Goal: Task Accomplishment & Management: Complete application form

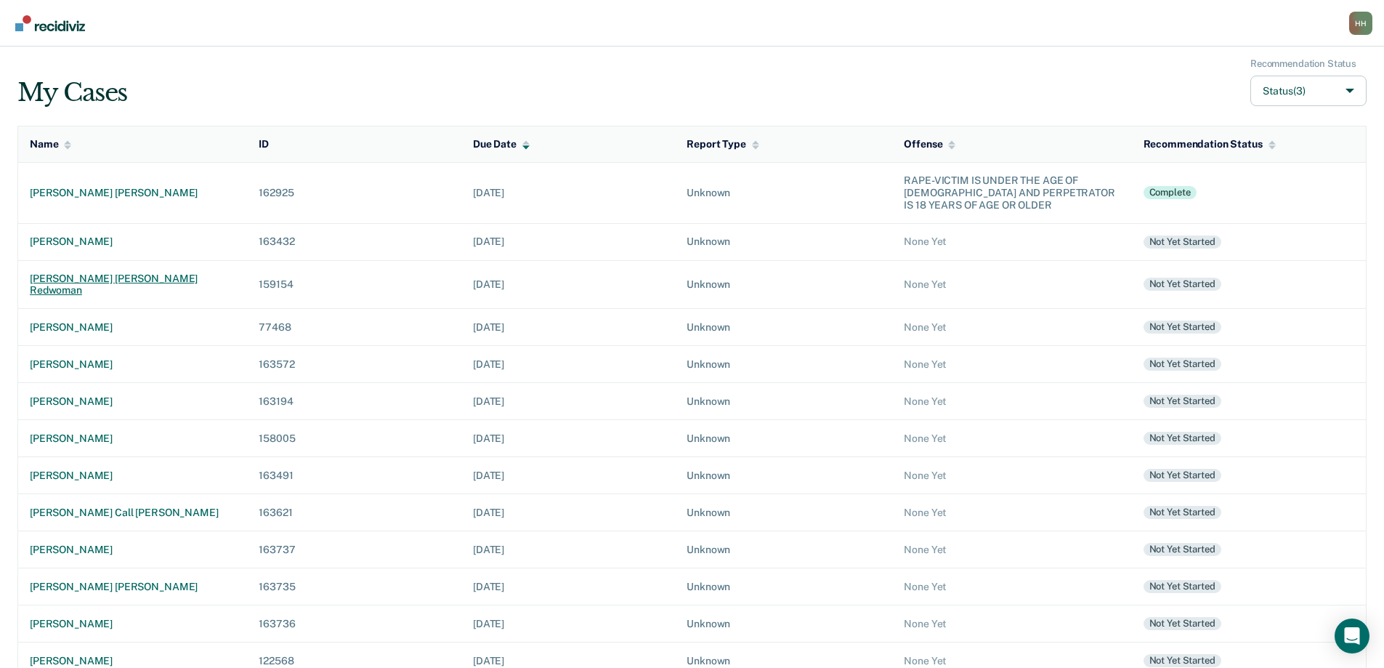
click at [138, 278] on div "[PERSON_NAME] [PERSON_NAME] redwoman" at bounding box center [133, 284] width 206 height 25
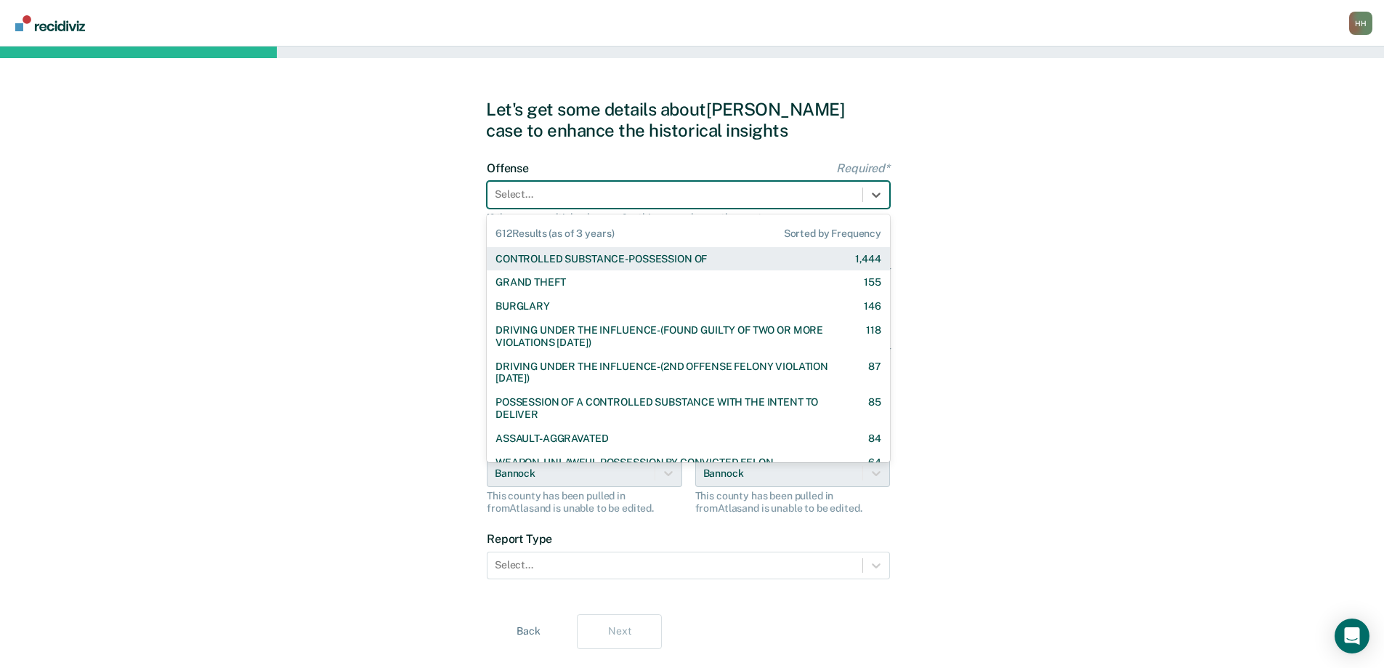
click at [597, 193] on div at bounding box center [675, 194] width 360 height 15
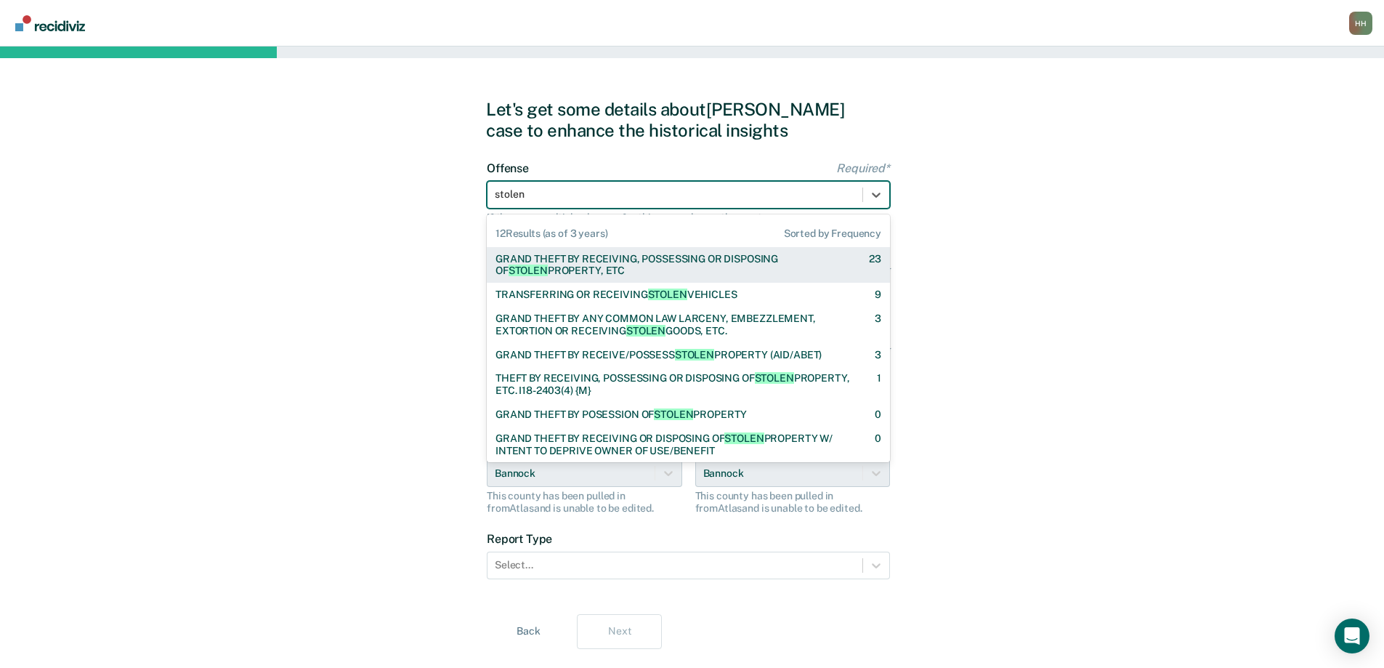
type input "stolen"
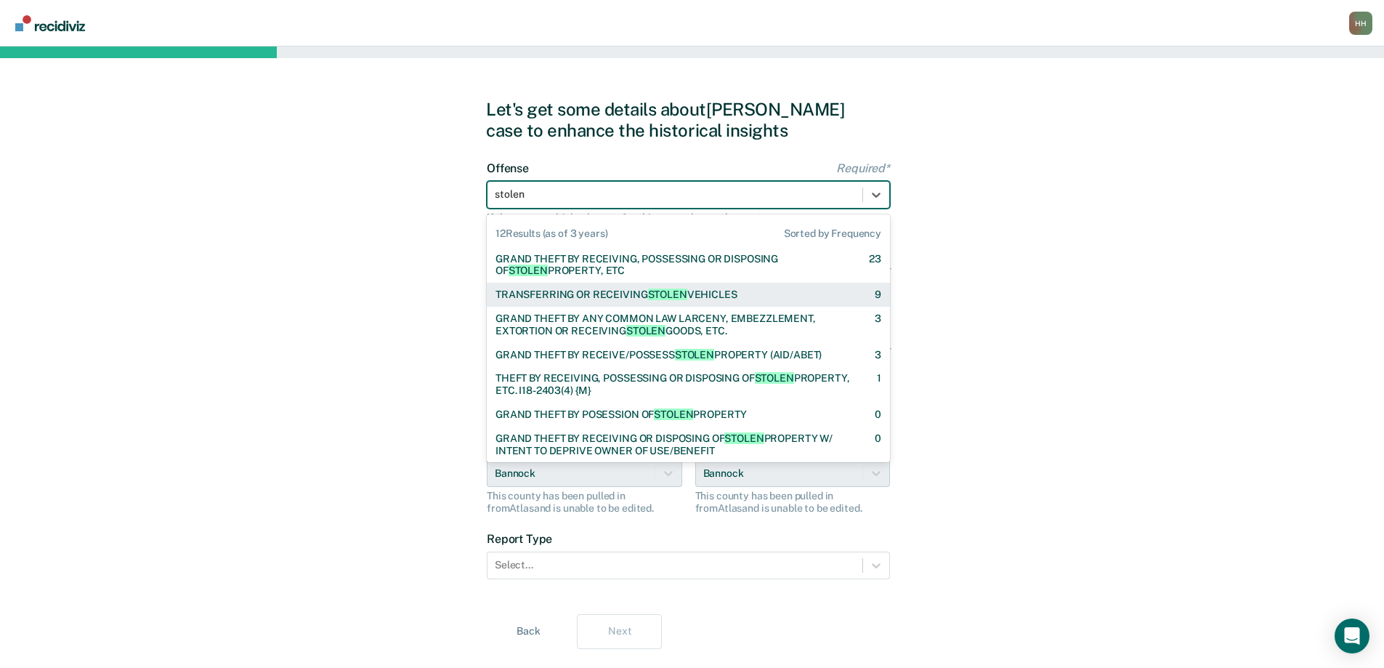
click at [604, 294] on div "TRANSFERRING OR RECEIVING STOLEN VEHICLES" at bounding box center [617, 294] width 242 height 12
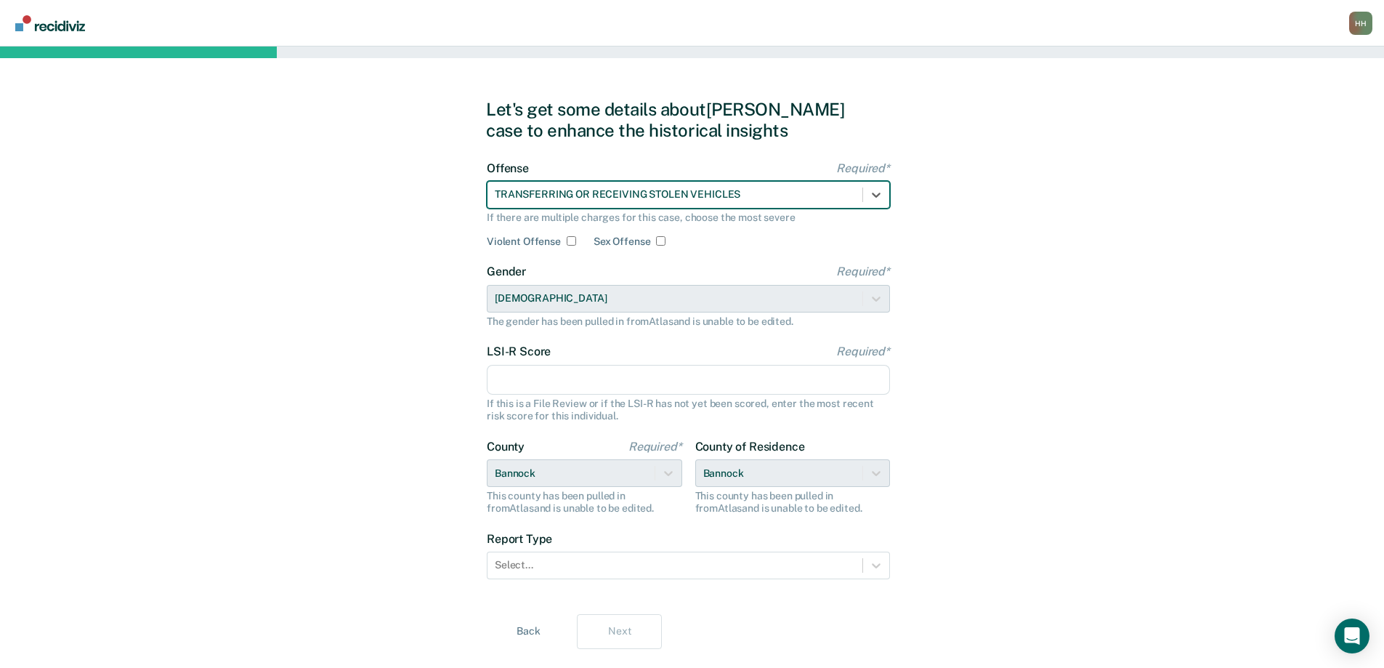
click at [541, 381] on input "LSI-R Score Required*" at bounding box center [688, 380] width 403 height 31
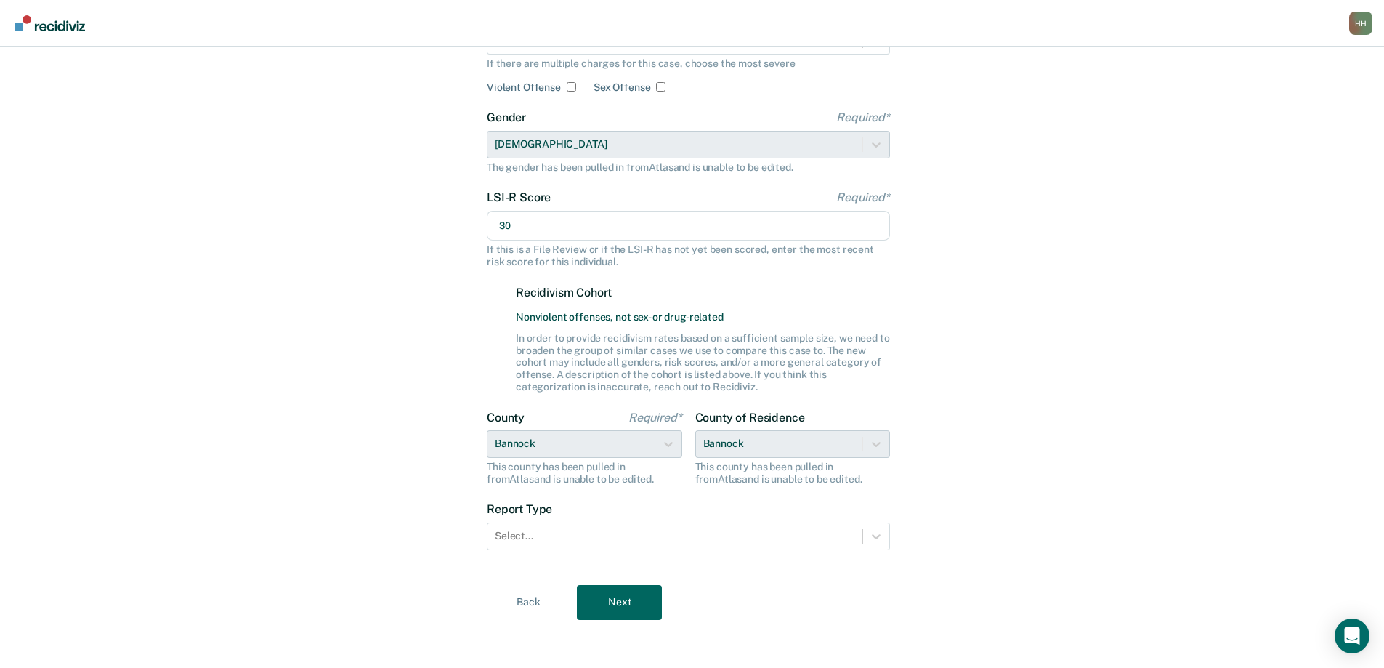
scroll to position [158, 0]
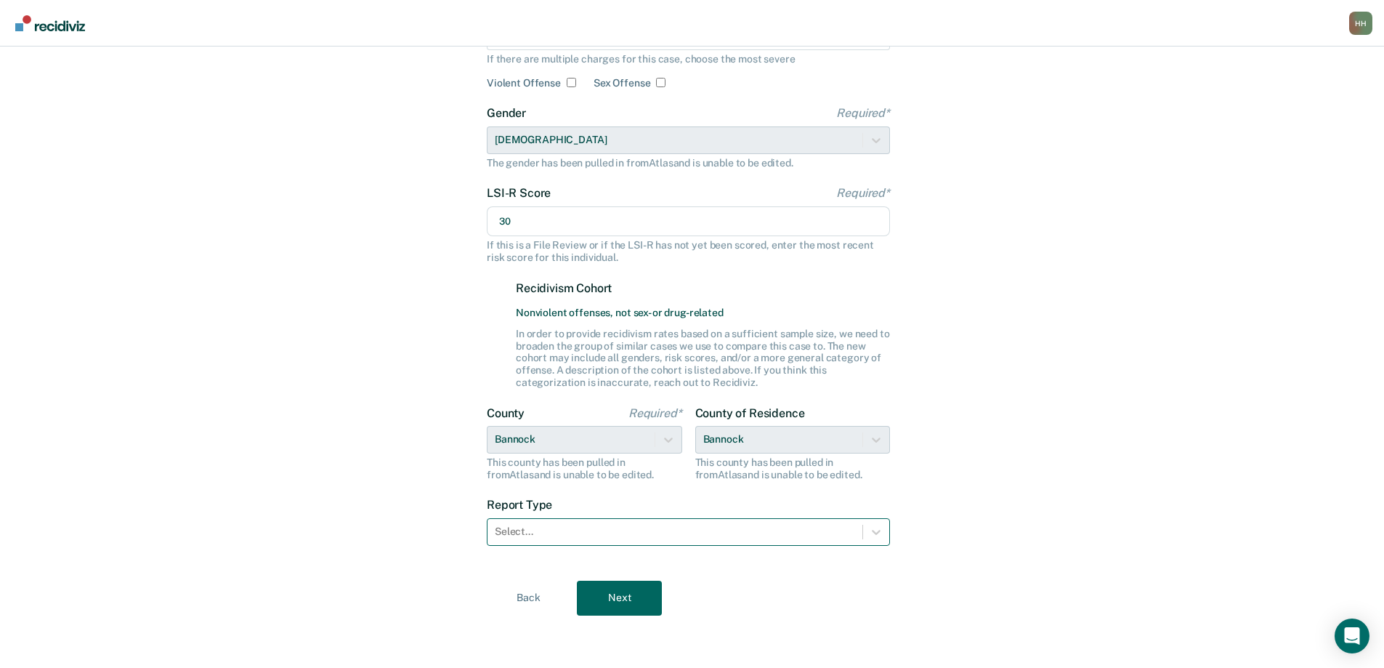
type input "30"
click at [535, 530] on div at bounding box center [675, 531] width 360 height 15
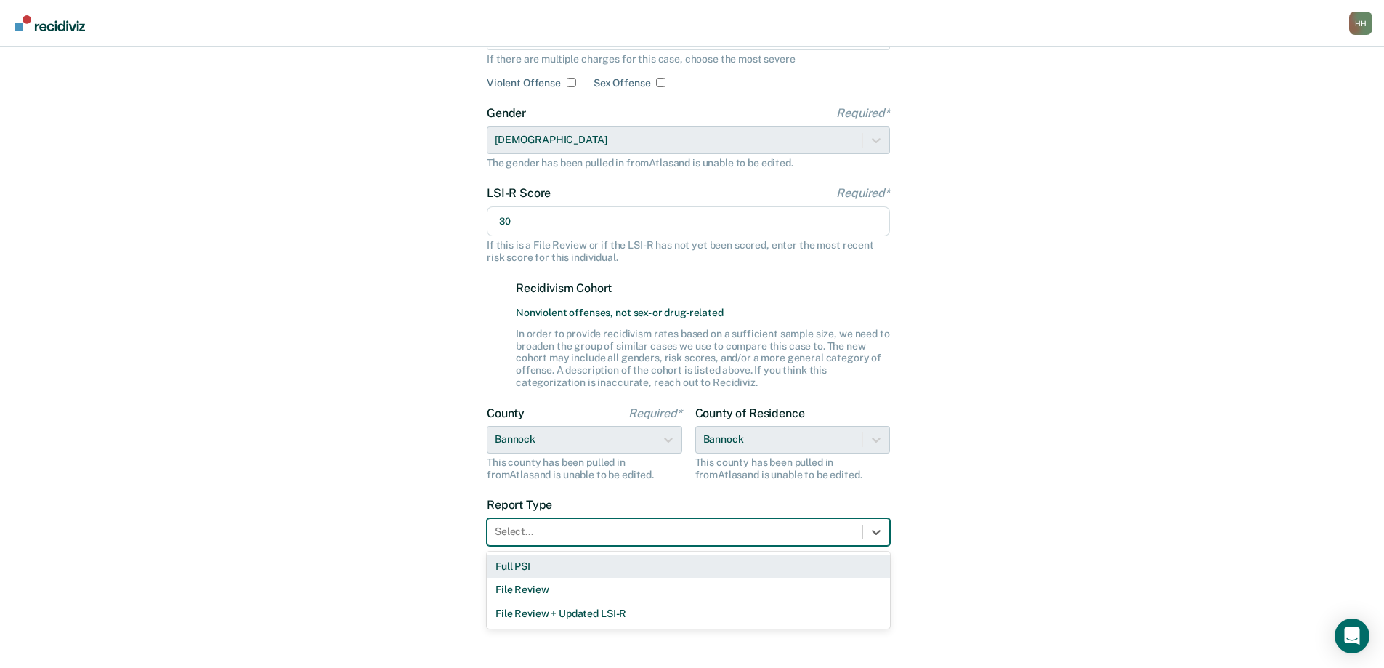
click at [531, 564] on div "Full PSI" at bounding box center [688, 566] width 403 height 24
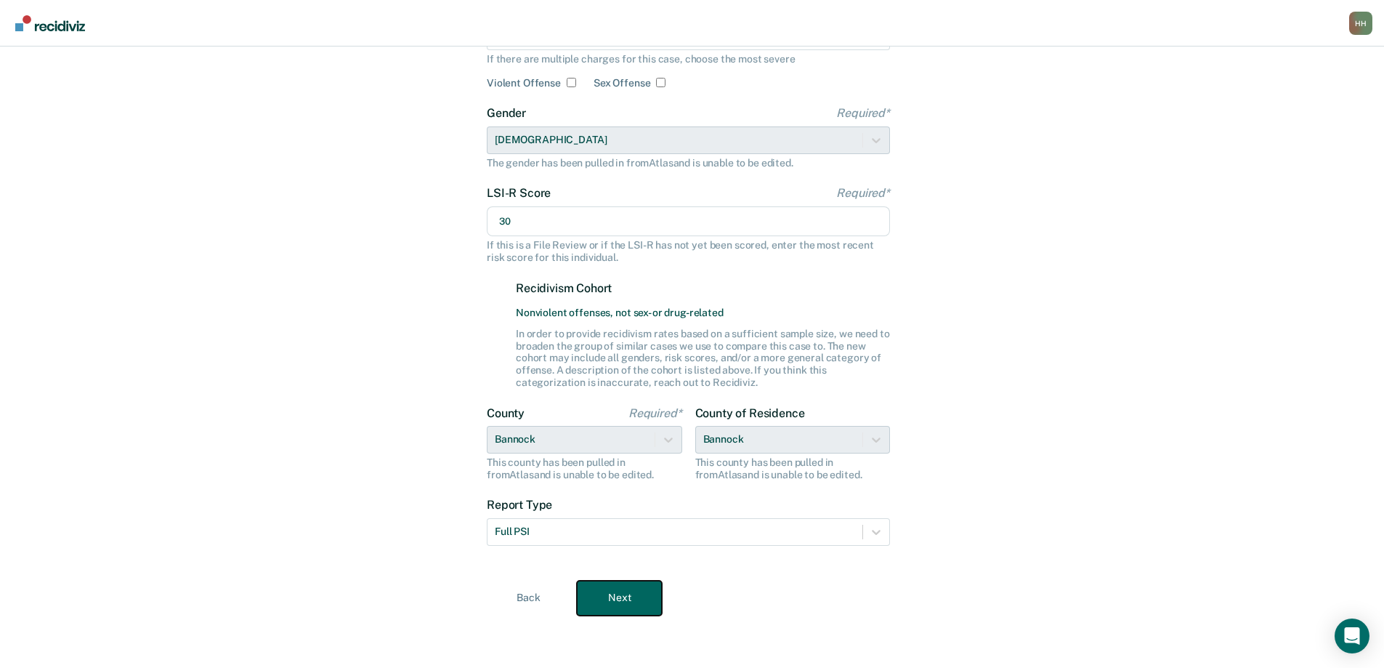
click at [611, 594] on button "Next" at bounding box center [619, 598] width 85 height 35
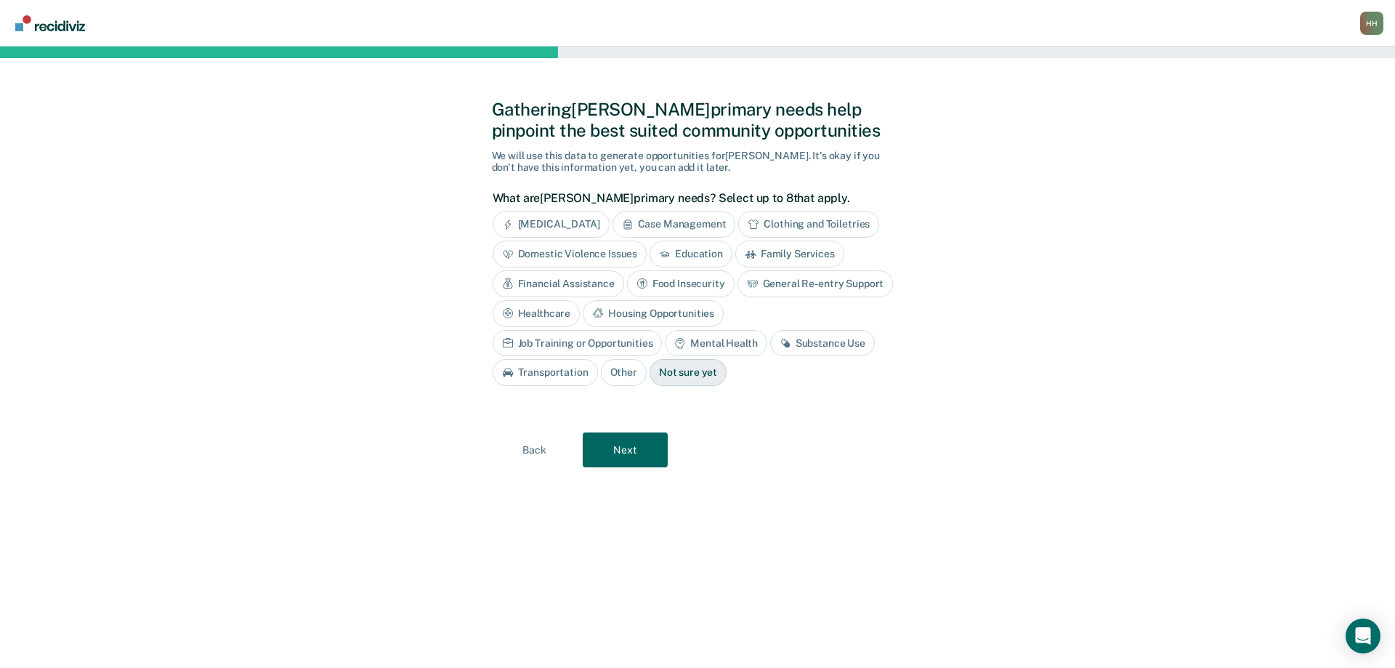
click at [695, 225] on div "Case Management" at bounding box center [675, 224] width 124 height 27
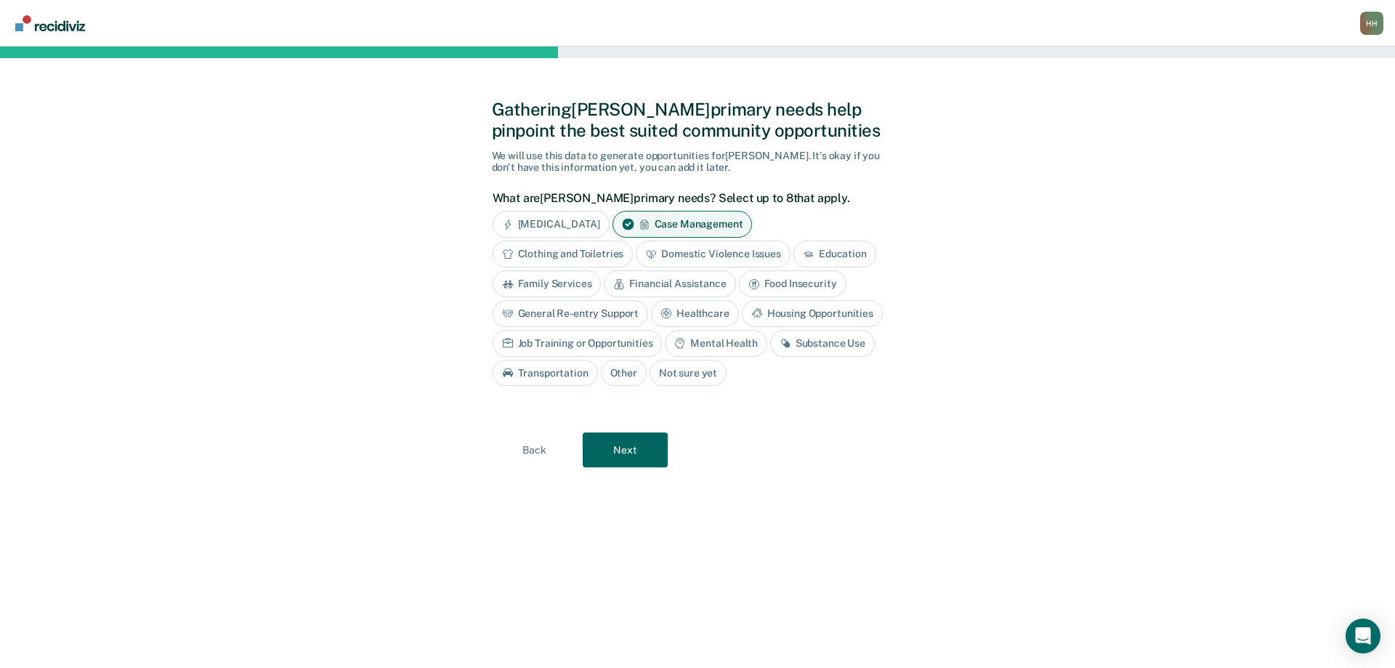
click at [668, 281] on div "Financial Assistance" at bounding box center [670, 283] width 132 height 27
click at [534, 369] on div "Transportation" at bounding box center [545, 373] width 105 height 27
click at [821, 348] on div "Substance Use" at bounding box center [822, 343] width 105 height 27
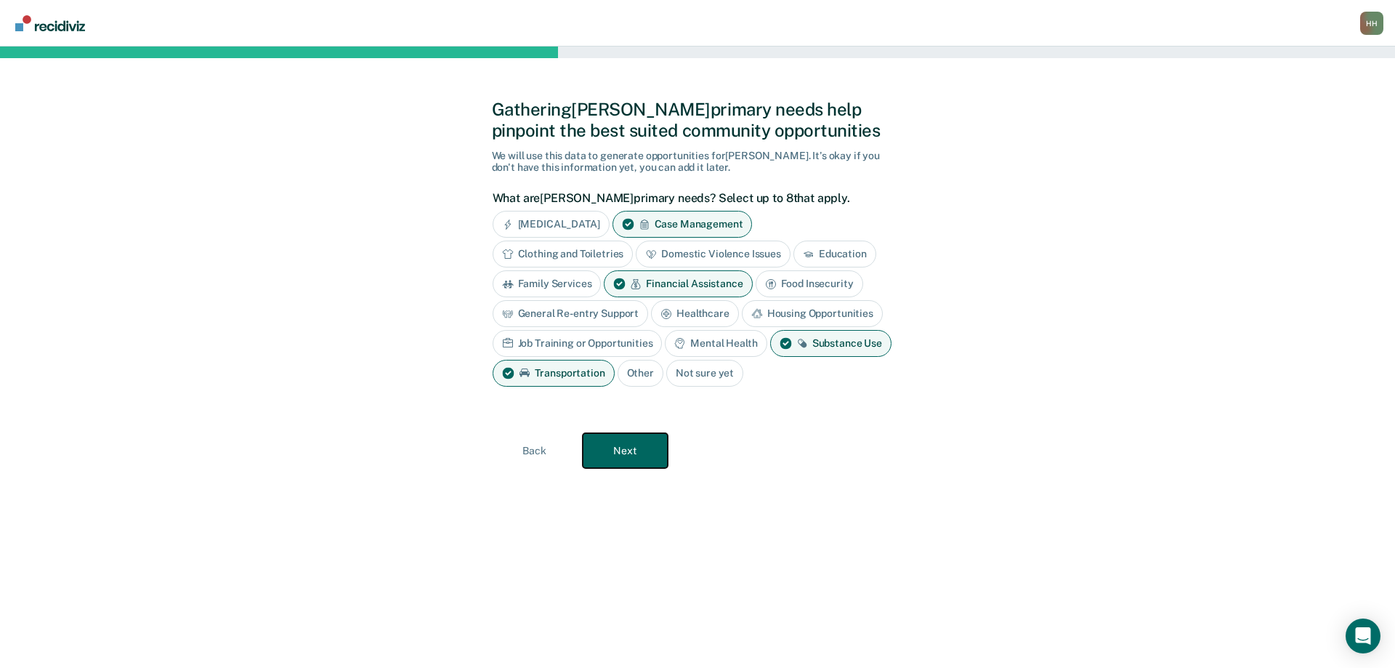
click at [632, 448] on button "Next" at bounding box center [625, 450] width 85 height 35
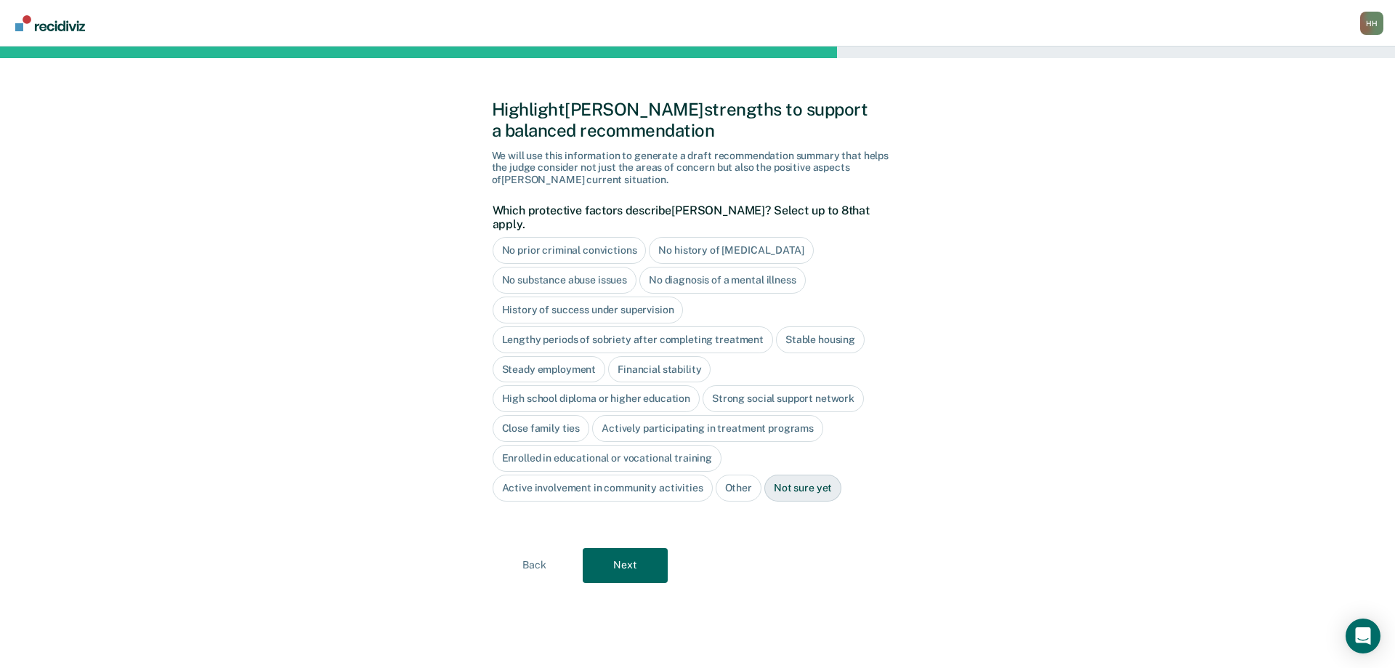
click at [715, 238] on div "No history of [MEDICAL_DATA]" at bounding box center [731, 250] width 164 height 27
click at [732, 270] on div "No diagnosis of a mental illness" at bounding box center [722, 280] width 166 height 27
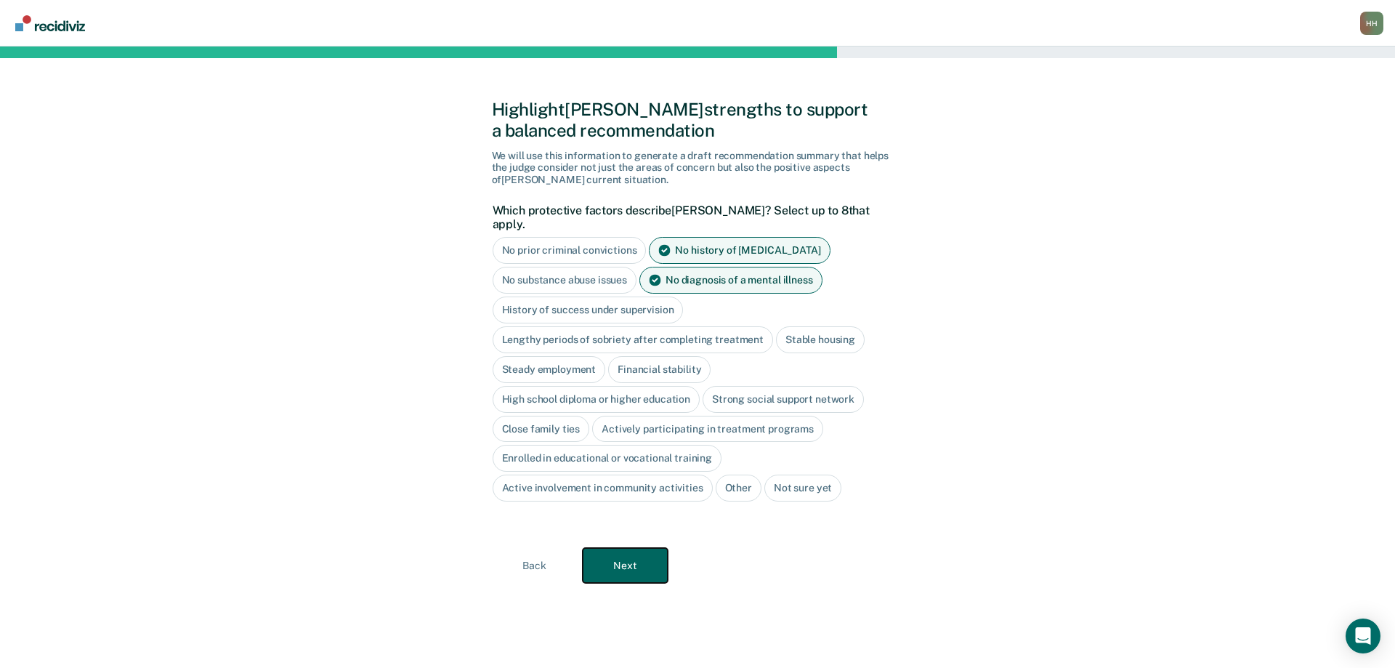
click at [639, 549] on button "Next" at bounding box center [625, 565] width 85 height 35
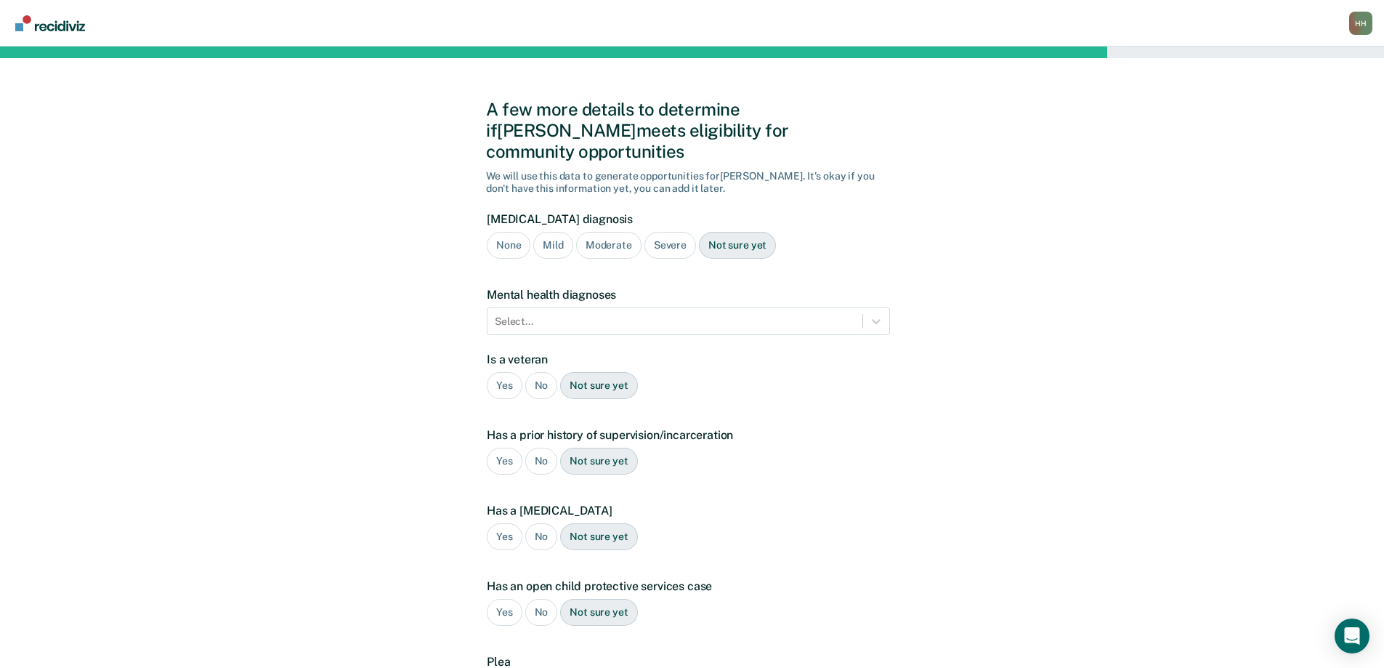
click at [672, 232] on div "Severe" at bounding box center [670, 245] width 52 height 27
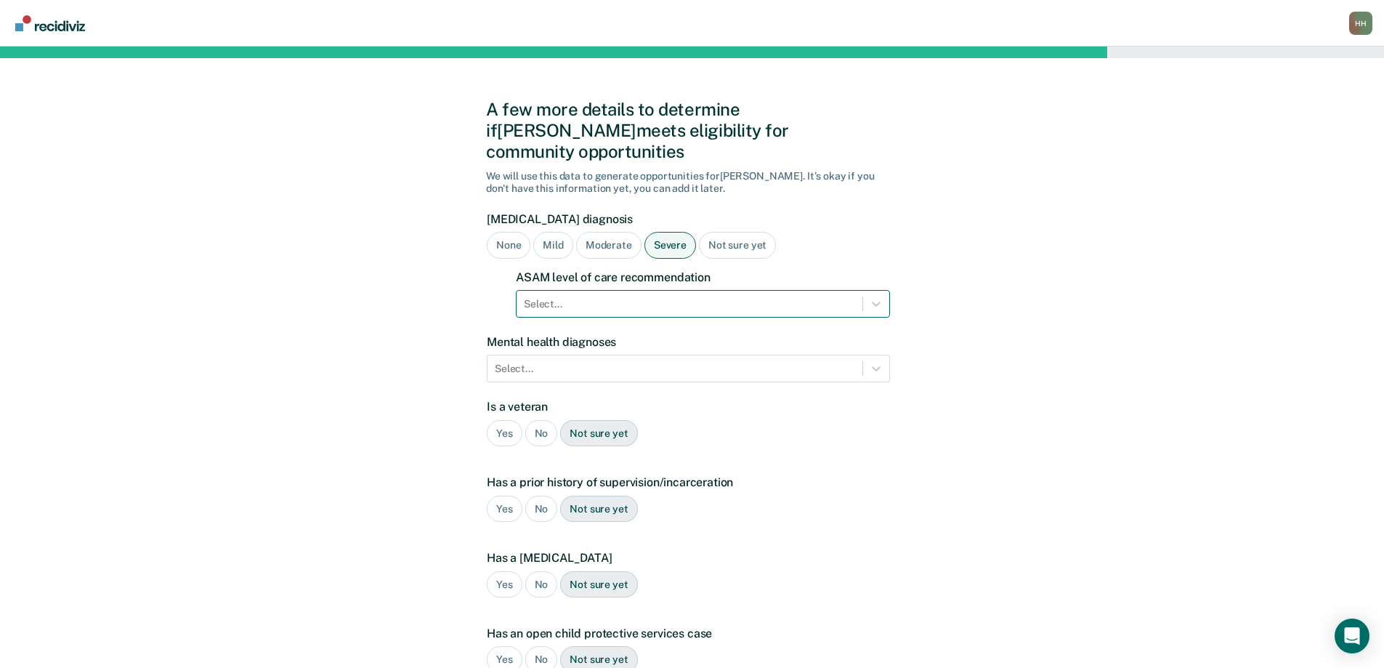
click at [576, 296] on div at bounding box center [689, 303] width 331 height 15
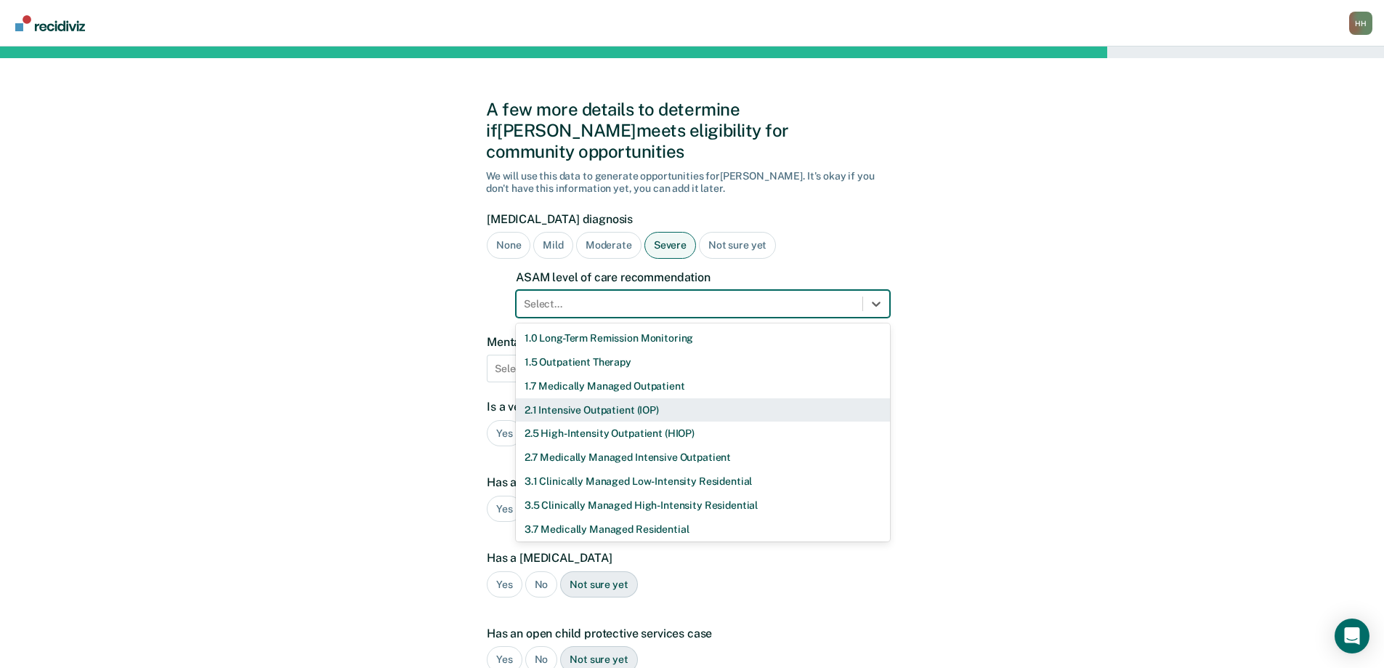
click at [570, 398] on div "2.1 Intensive Outpatient (IOP)" at bounding box center [703, 410] width 374 height 24
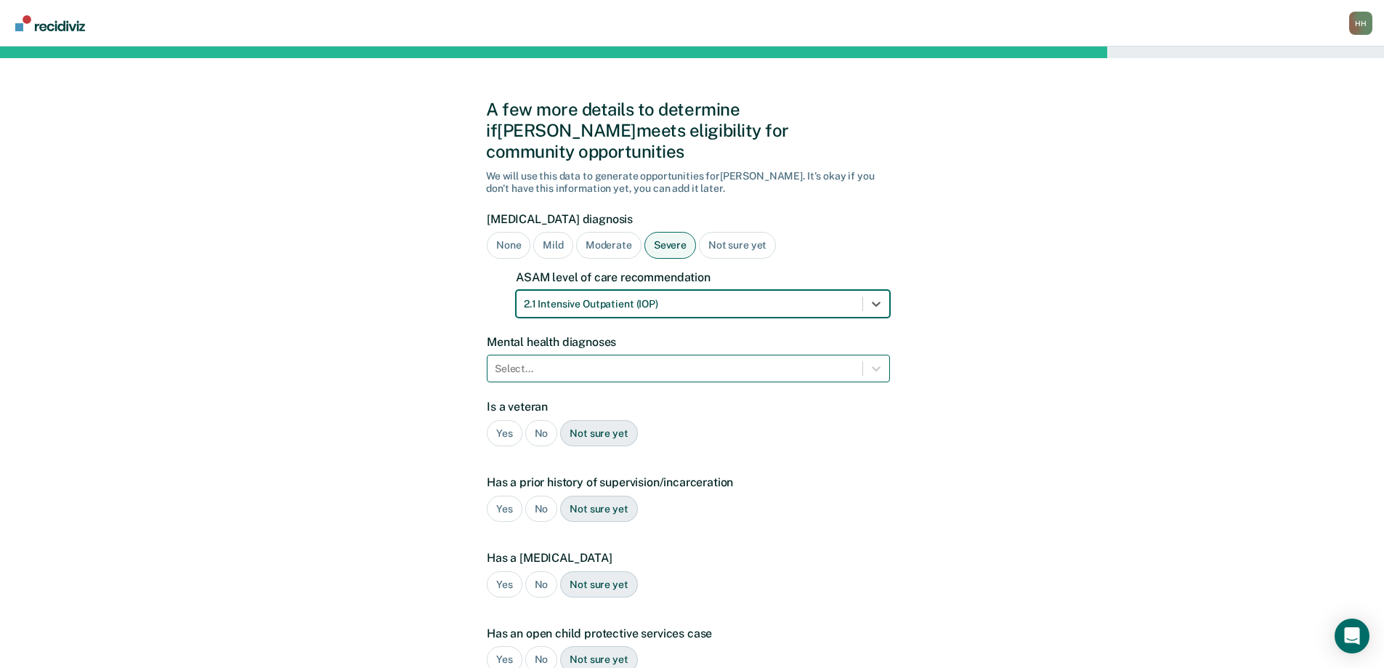
click at [541, 361] on div at bounding box center [675, 368] width 360 height 15
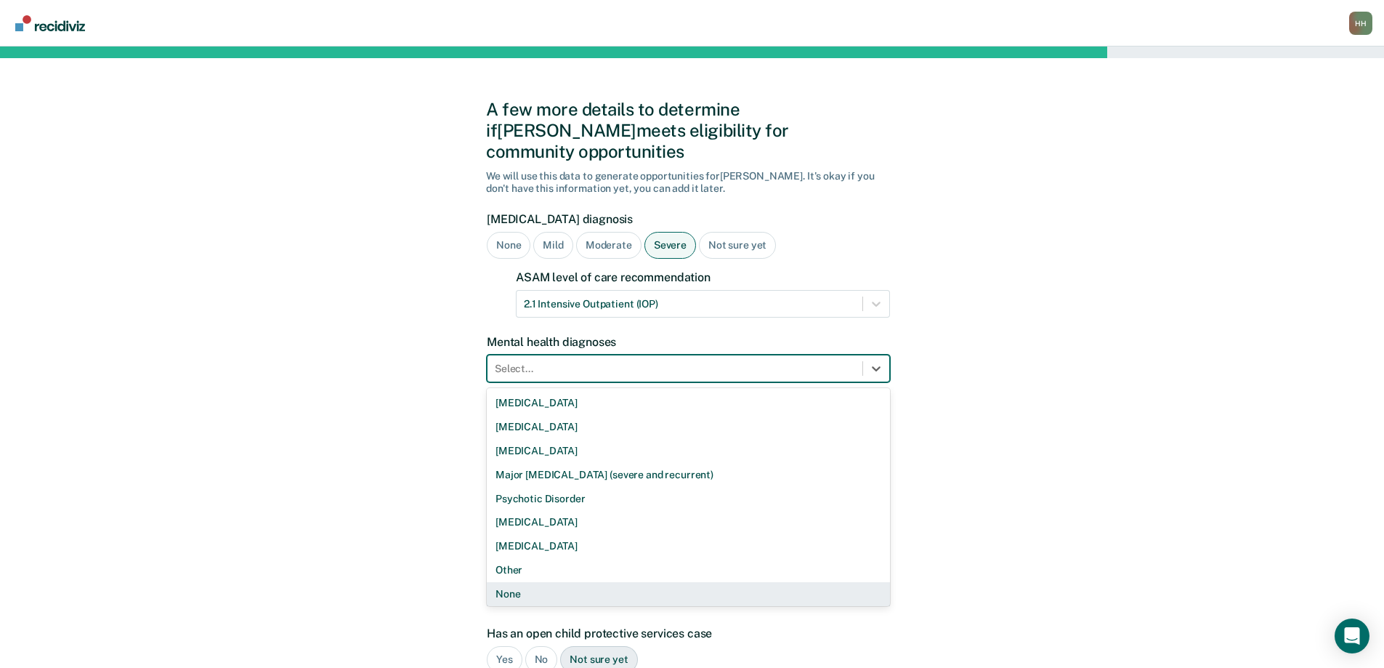
click at [528, 582] on div "None" at bounding box center [688, 594] width 403 height 24
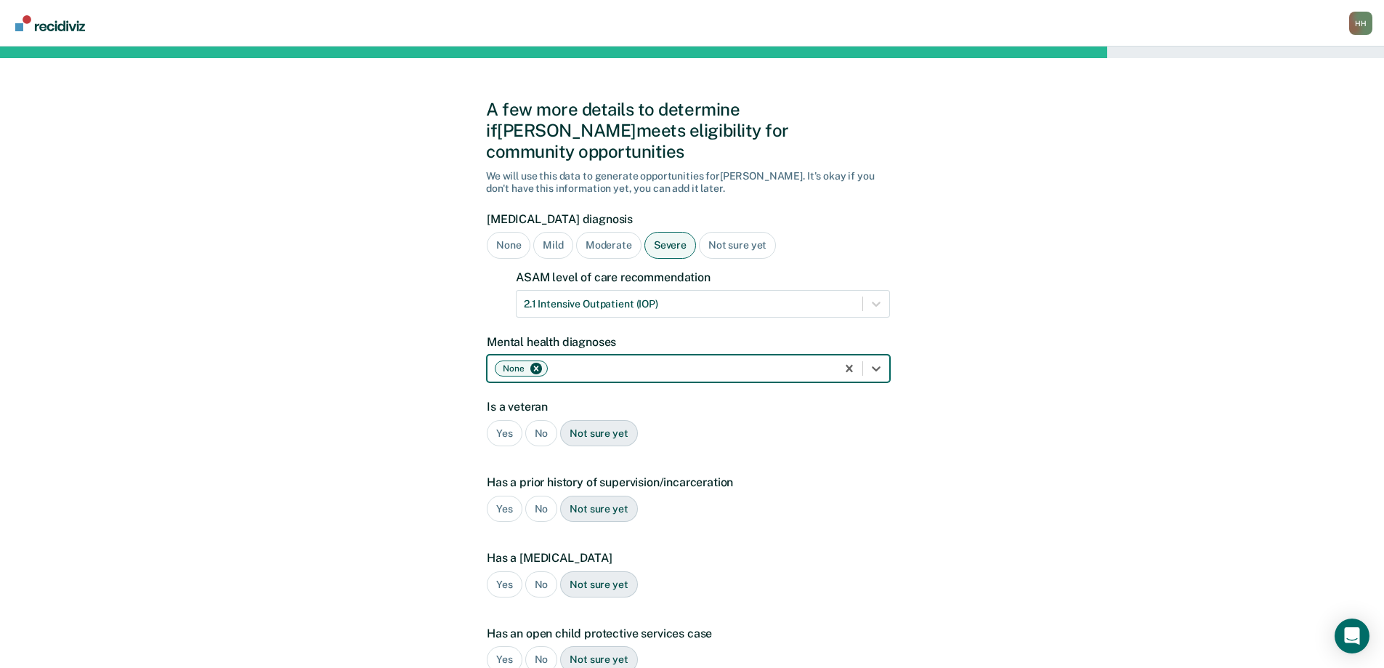
click at [538, 420] on div "No" at bounding box center [541, 433] width 33 height 27
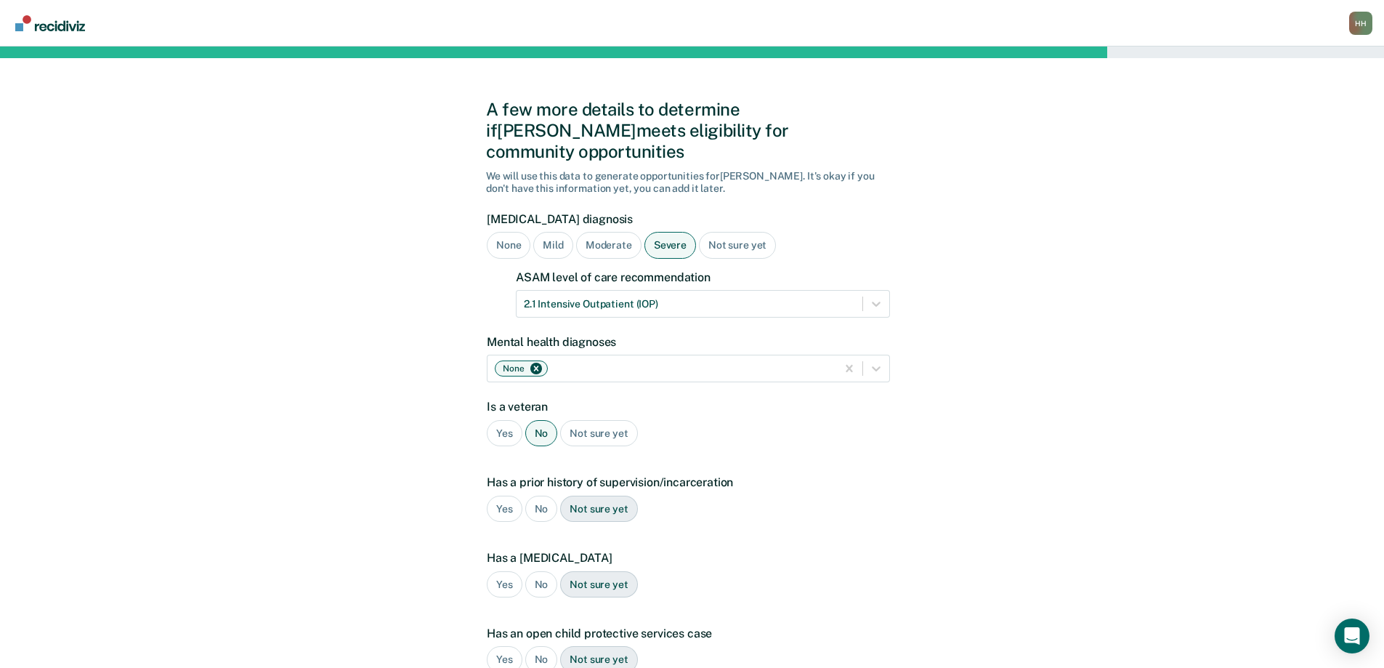
click at [507, 496] on div "Yes" at bounding box center [505, 509] width 36 height 27
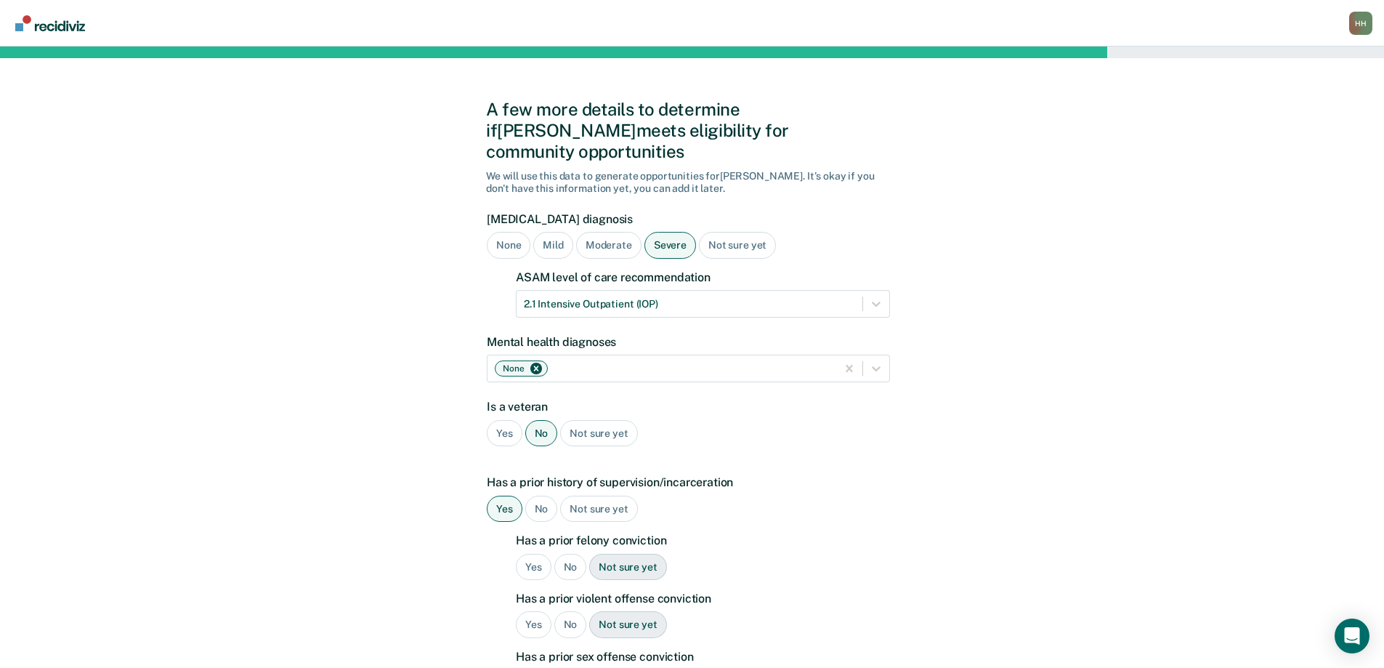
click at [567, 554] on div "No" at bounding box center [570, 567] width 33 height 27
drag, startPoint x: 570, startPoint y: 605, endPoint x: 582, endPoint y: 591, distance: 17.5
click at [571, 611] on div "No" at bounding box center [570, 624] width 33 height 27
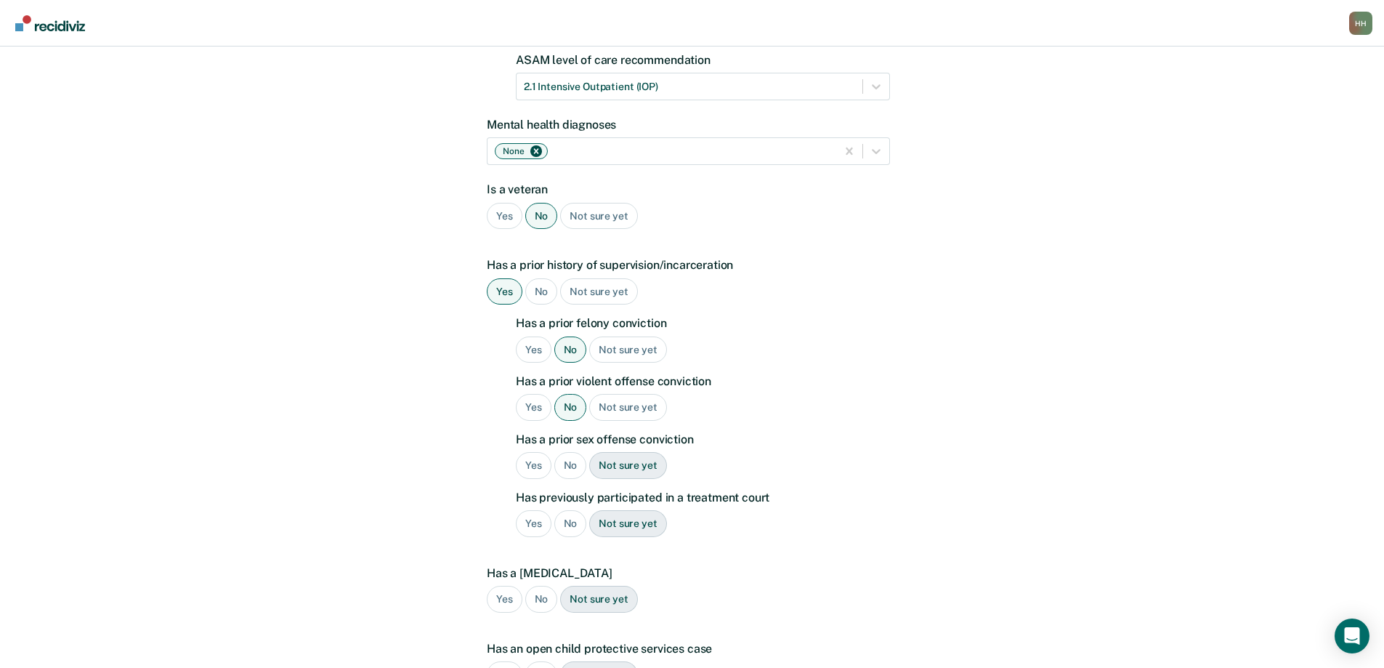
scroll to position [291, 0]
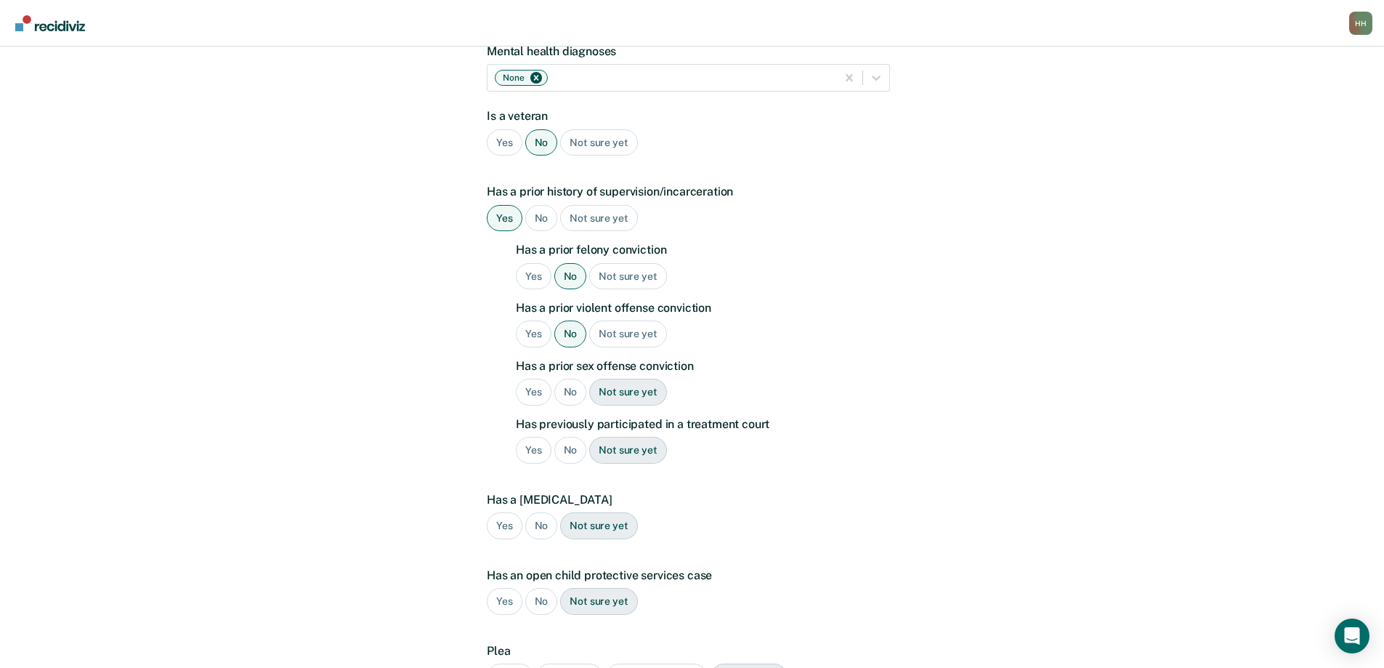
click at [570, 379] on div "No" at bounding box center [570, 392] width 33 height 27
click at [531, 437] on div "Yes" at bounding box center [534, 450] width 36 height 27
click at [541, 512] on div "No" at bounding box center [541, 525] width 33 height 27
click at [541, 588] on div "No" at bounding box center [541, 601] width 33 height 27
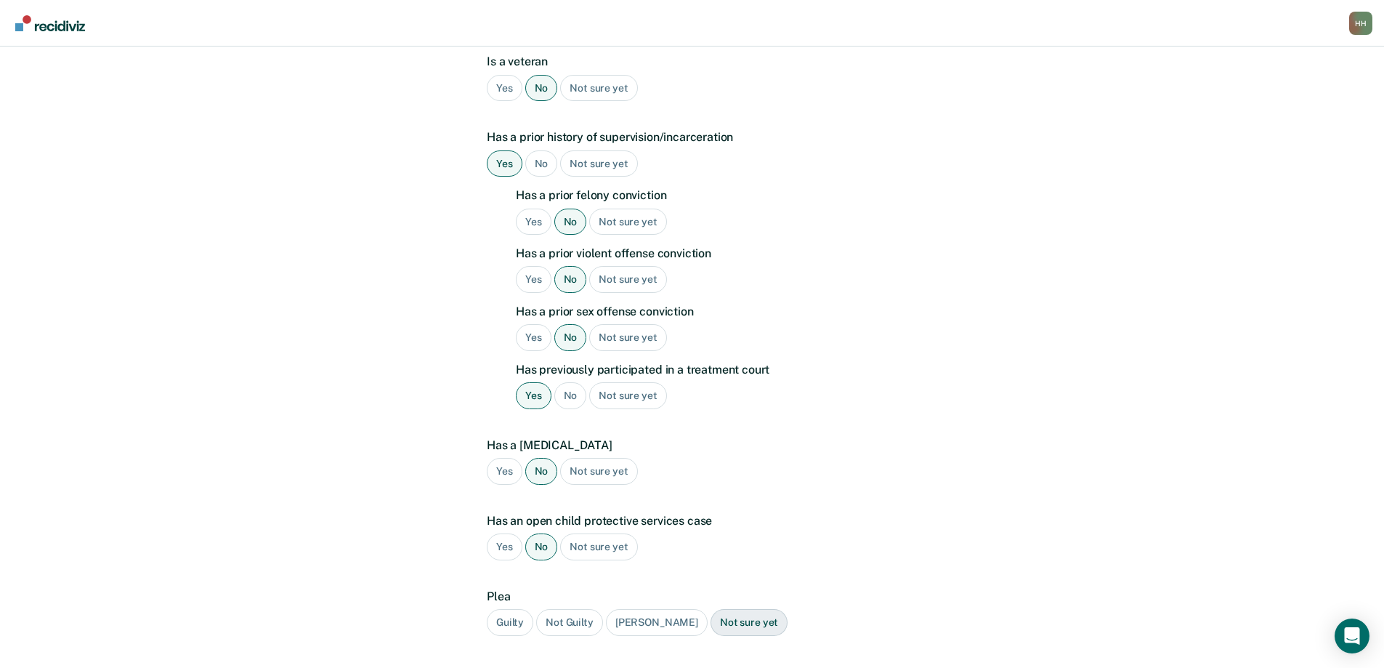
scroll to position [426, 0]
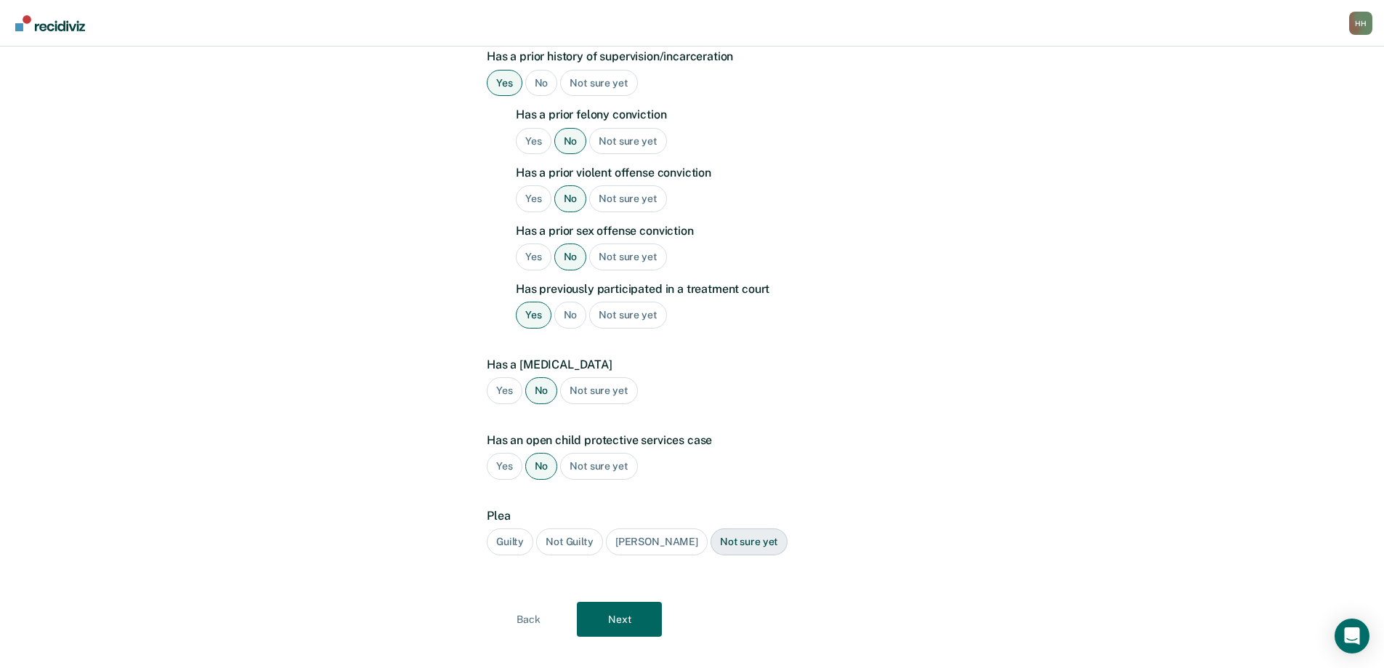
click at [510, 528] on div "Guilty" at bounding box center [510, 541] width 47 height 27
click at [605, 602] on button "Next" at bounding box center [619, 619] width 85 height 35
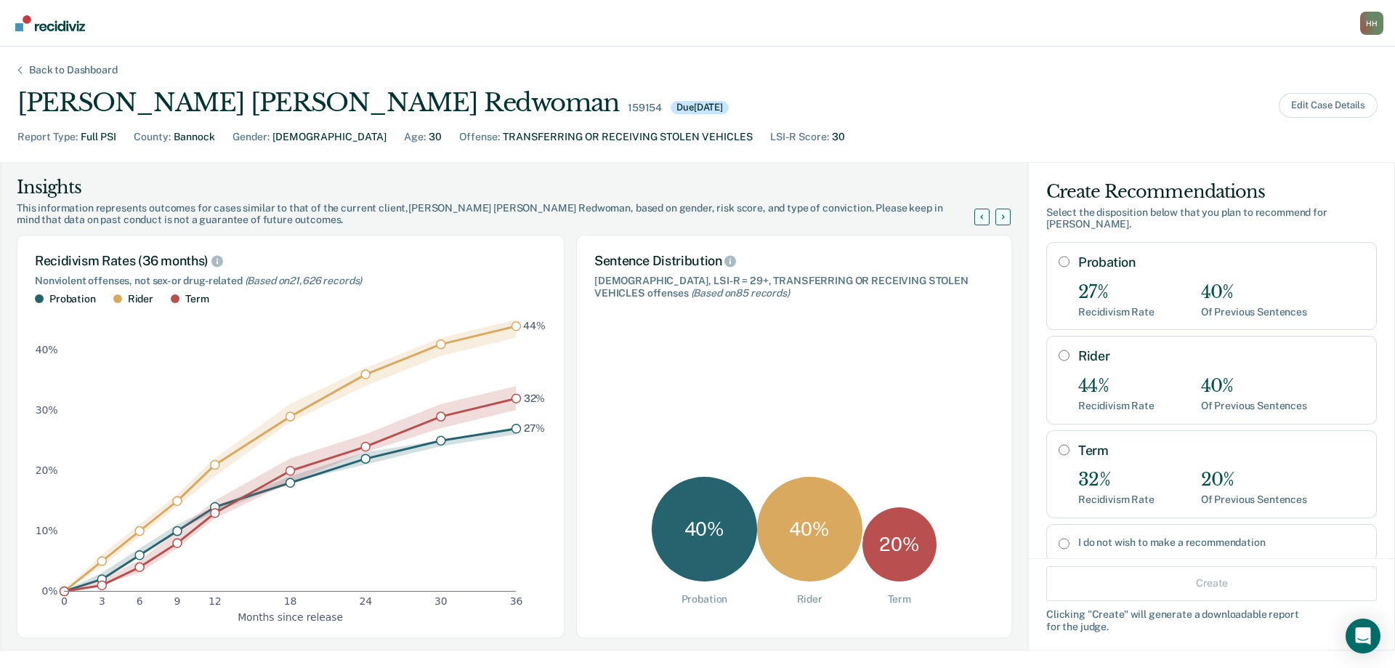
click at [1059, 355] on input "Rider" at bounding box center [1064, 355] width 11 height 12
radio input "true"
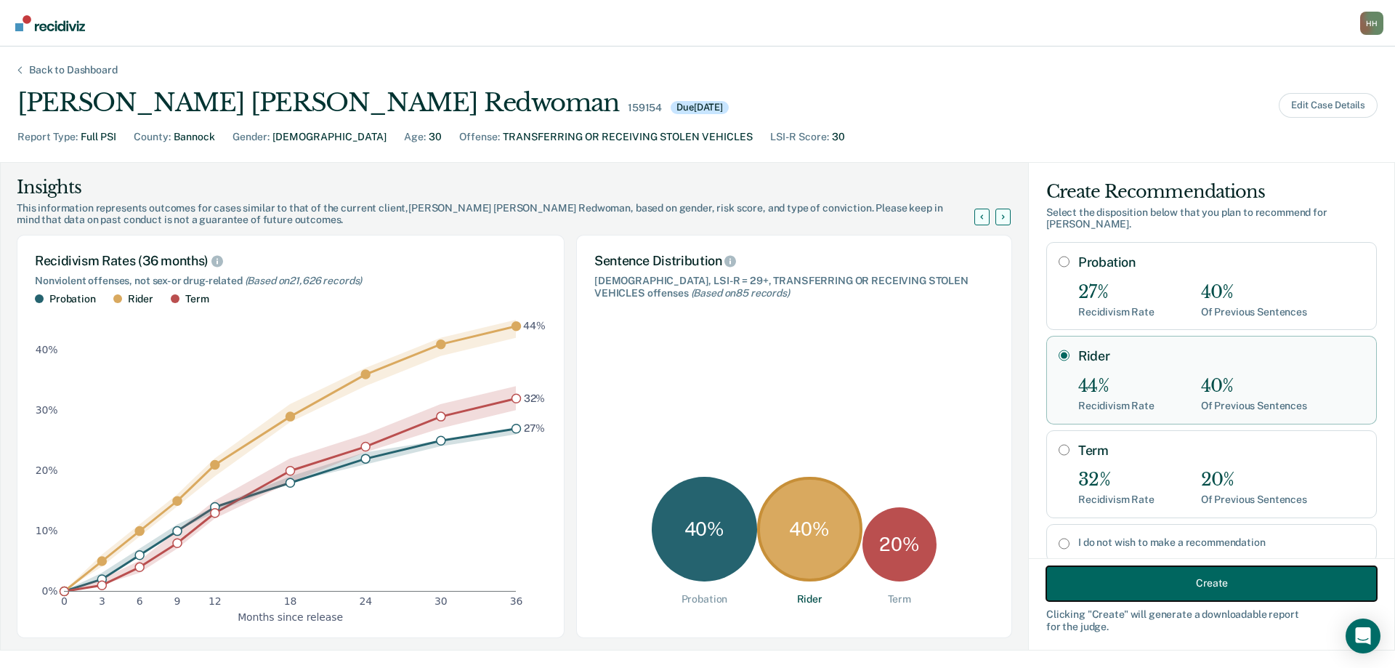
click at [1242, 586] on button "Create" at bounding box center [1211, 582] width 331 height 35
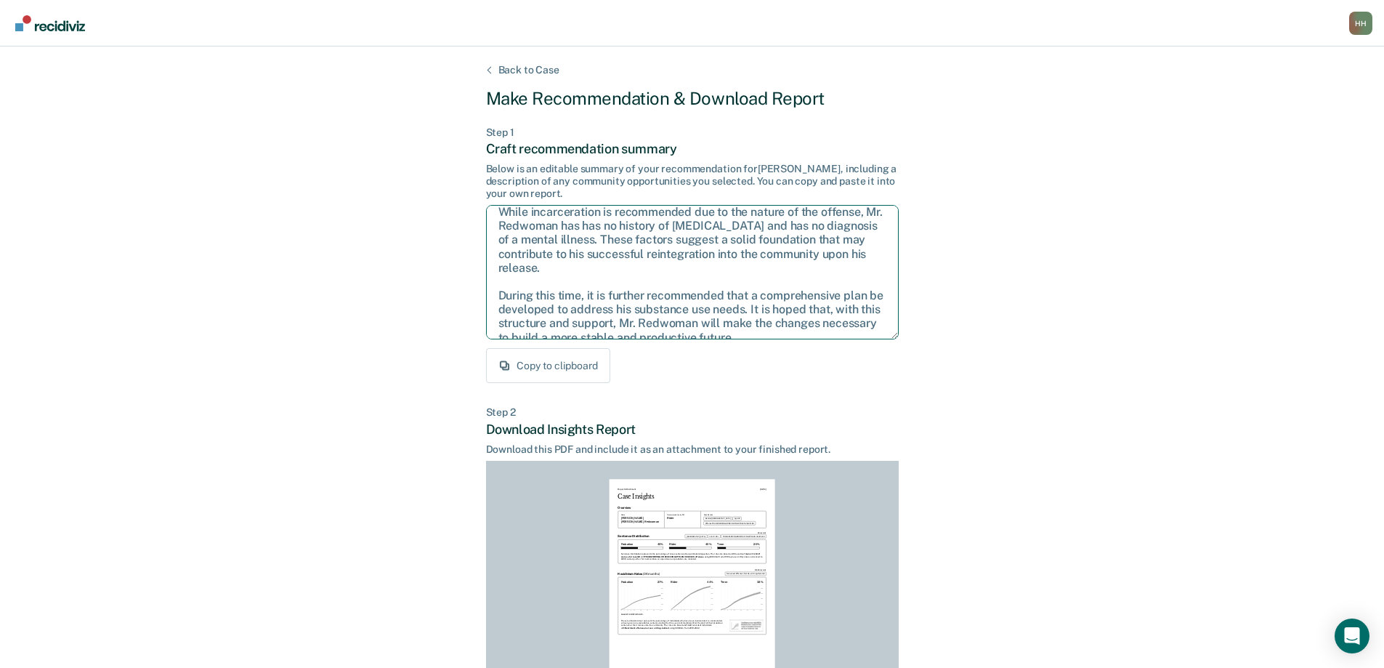
scroll to position [65, 0]
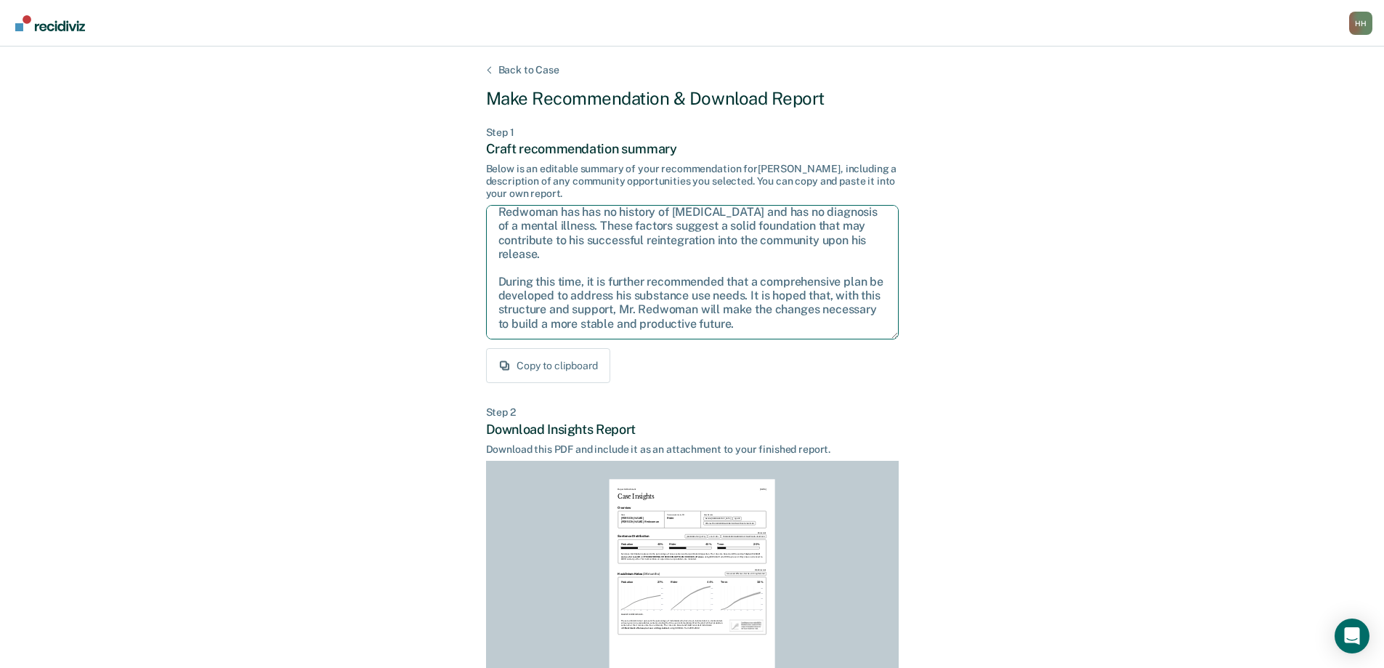
drag, startPoint x: 496, startPoint y: 221, endPoint x: 804, endPoint y: 332, distance: 327.5
click at [804, 332] on textarea "Given the circumstances of this case, it is recommended that Mr. Redwoman be se…" at bounding box center [692, 272] width 413 height 134
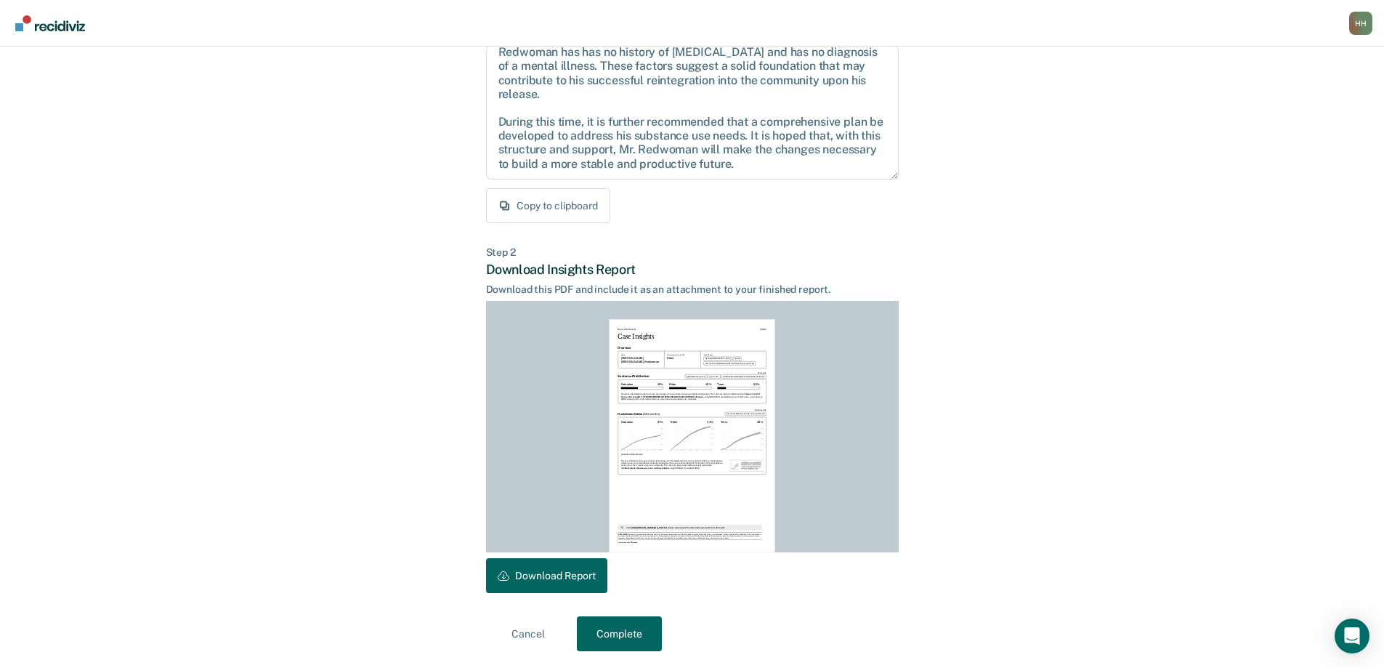
scroll to position [161, 0]
drag, startPoint x: 578, startPoint y: 578, endPoint x: 615, endPoint y: 551, distance: 46.4
click at [578, 578] on button "Download Report" at bounding box center [546, 574] width 121 height 35
click at [636, 633] on button "Complete" at bounding box center [619, 632] width 85 height 35
